Goal: Transaction & Acquisition: Book appointment/travel/reservation

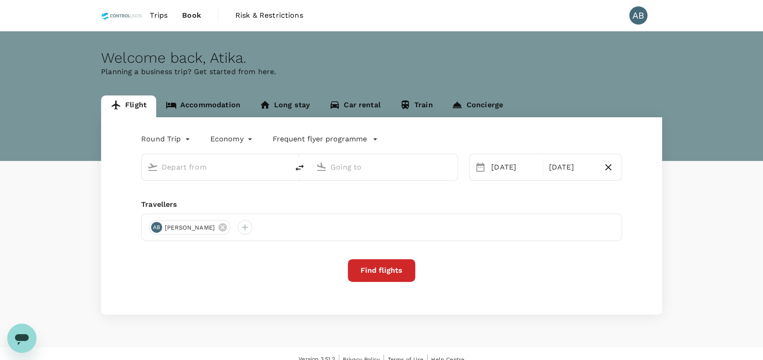
click at [350, 68] on p "Planning a business trip? Get started from here." at bounding box center [381, 71] width 561 height 11
type input "Kuala Lumpur Intl ([GEOGRAPHIC_DATA])"
type input "Sandakan (SDK)"
type input "Kuala Lumpur Intl ([GEOGRAPHIC_DATA])"
type input "Sandakan (SDK)"
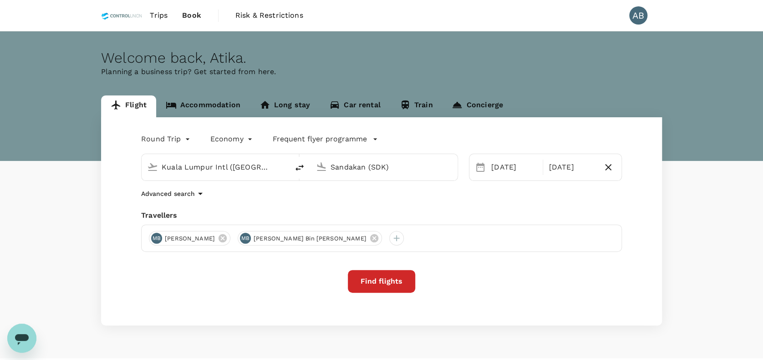
click at [242, 204] on div "Round Trip roundtrip Economy economy Frequent flyer programme [GEOGRAPHIC_DATA]…" at bounding box center [381, 221] width 561 height 208
click at [236, 206] on div "Round Trip roundtrip Economy economy Frequent flyer programme [GEOGRAPHIC_DATA]…" at bounding box center [381, 221] width 561 height 208
click at [277, 217] on div "Travellers" at bounding box center [381, 215] width 481 height 11
click at [185, 275] on div "Find flights" at bounding box center [381, 281] width 481 height 23
click at [546, 55] on div "Welcome back , [GEOGRAPHIC_DATA] ." at bounding box center [381, 58] width 561 height 17
